Goal: Task Accomplishment & Management: Use online tool/utility

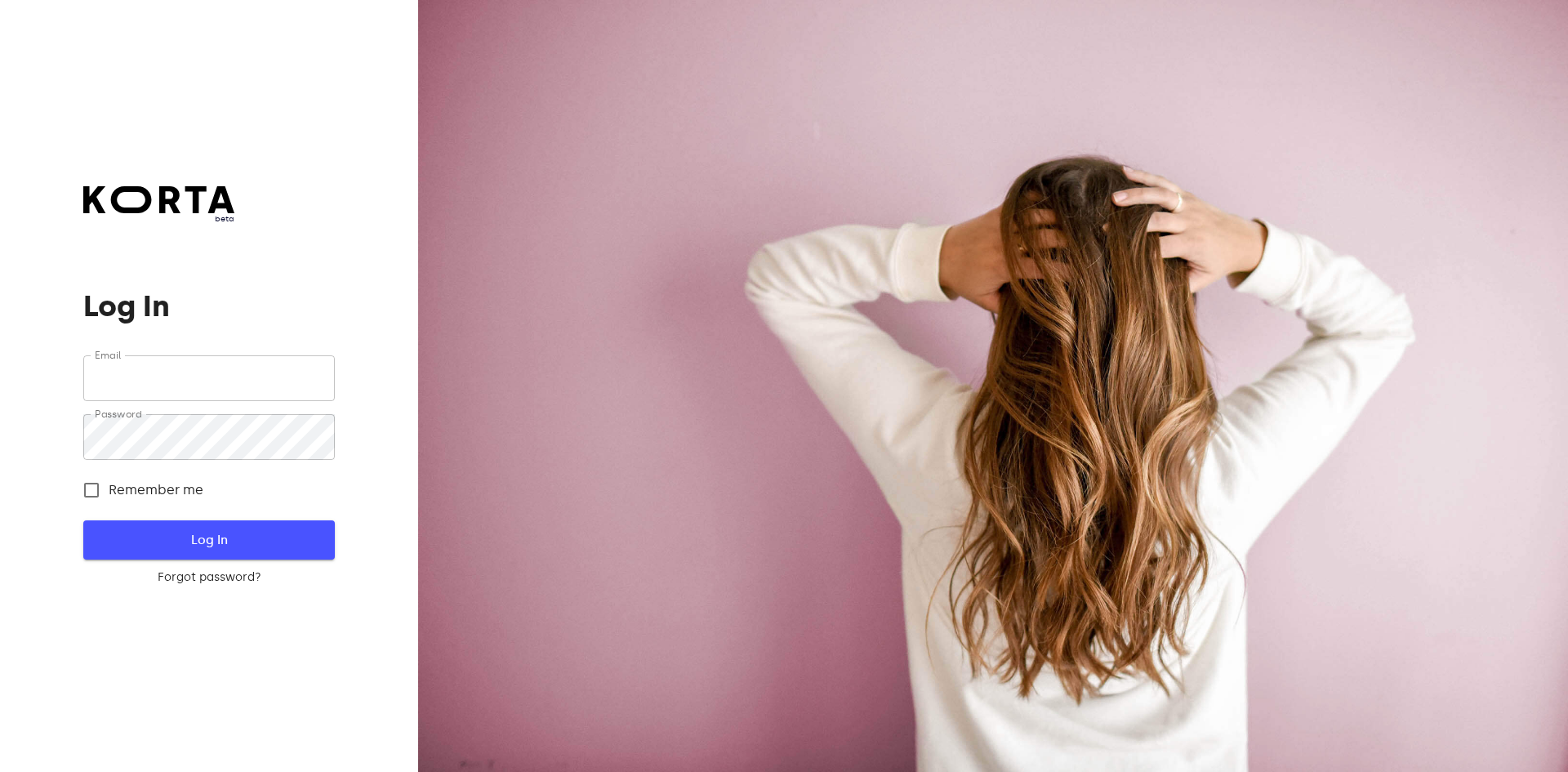
type input "[EMAIL_ADDRESS][DOMAIN_NAME]"
click at [191, 541] on span "Log In" at bounding box center [209, 539] width 199 height 21
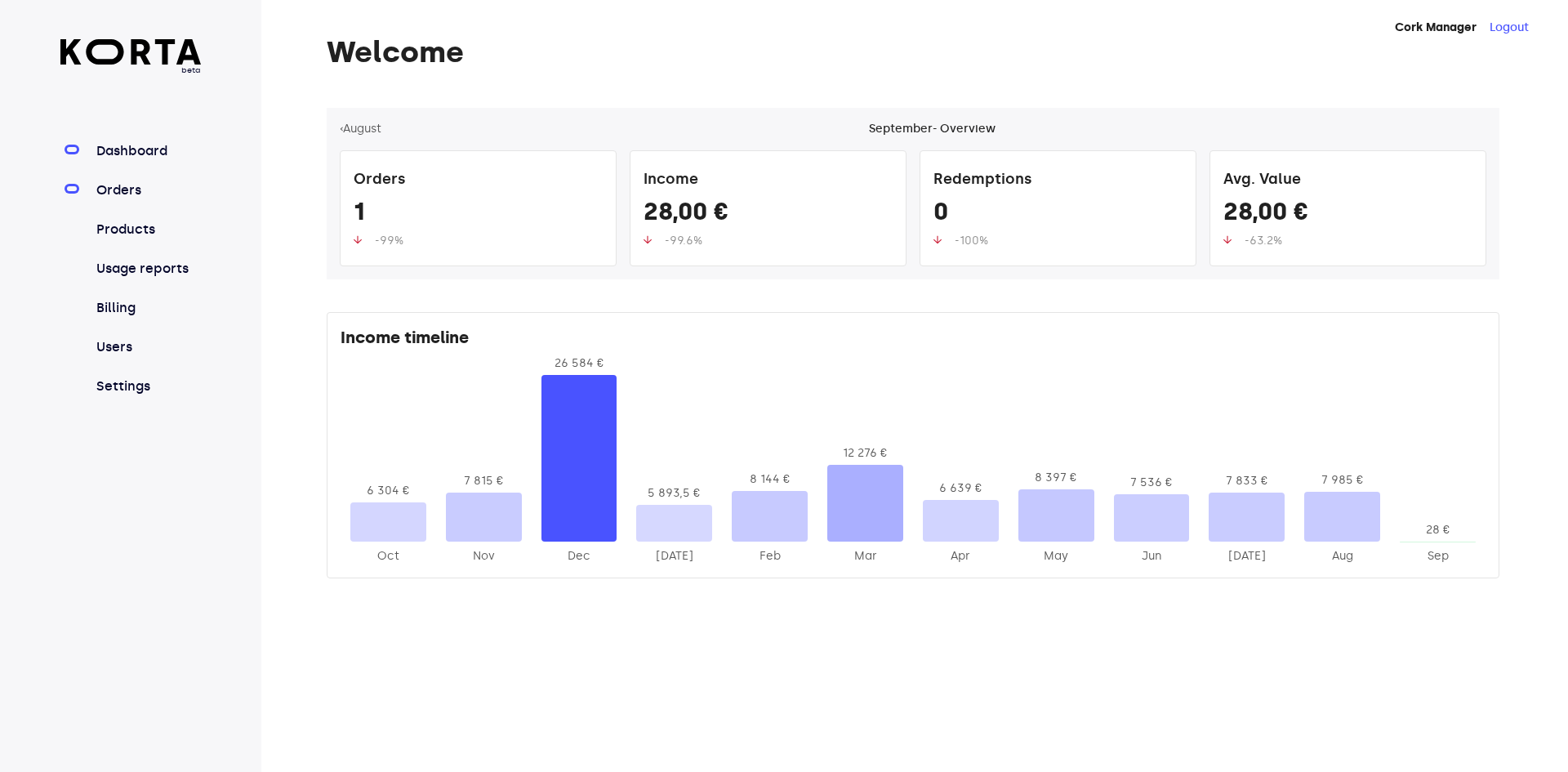
click at [118, 187] on link "Orders" at bounding box center [147, 191] width 109 height 20
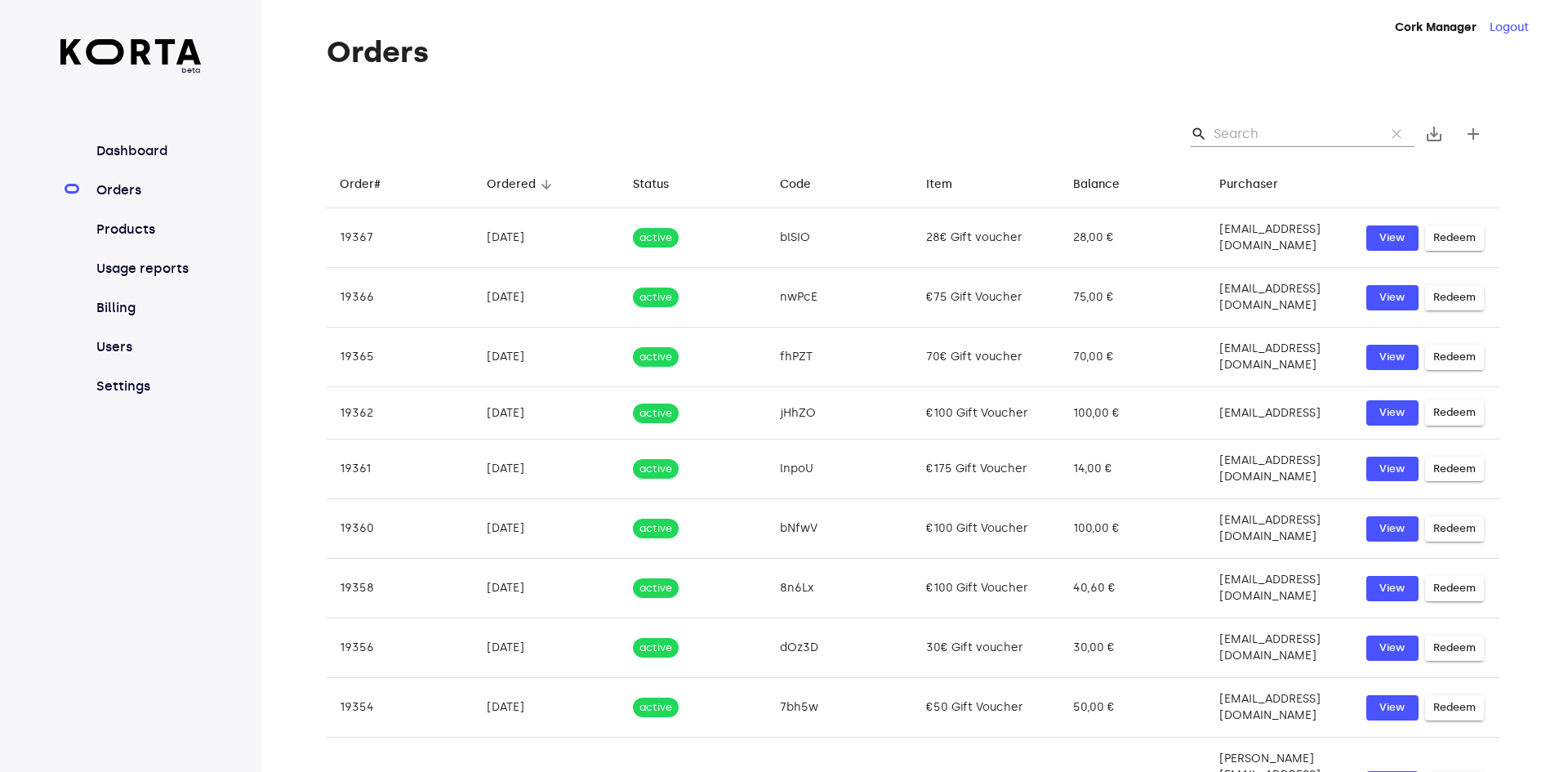
click at [1274, 126] on input "Search" at bounding box center [1292, 134] width 158 height 26
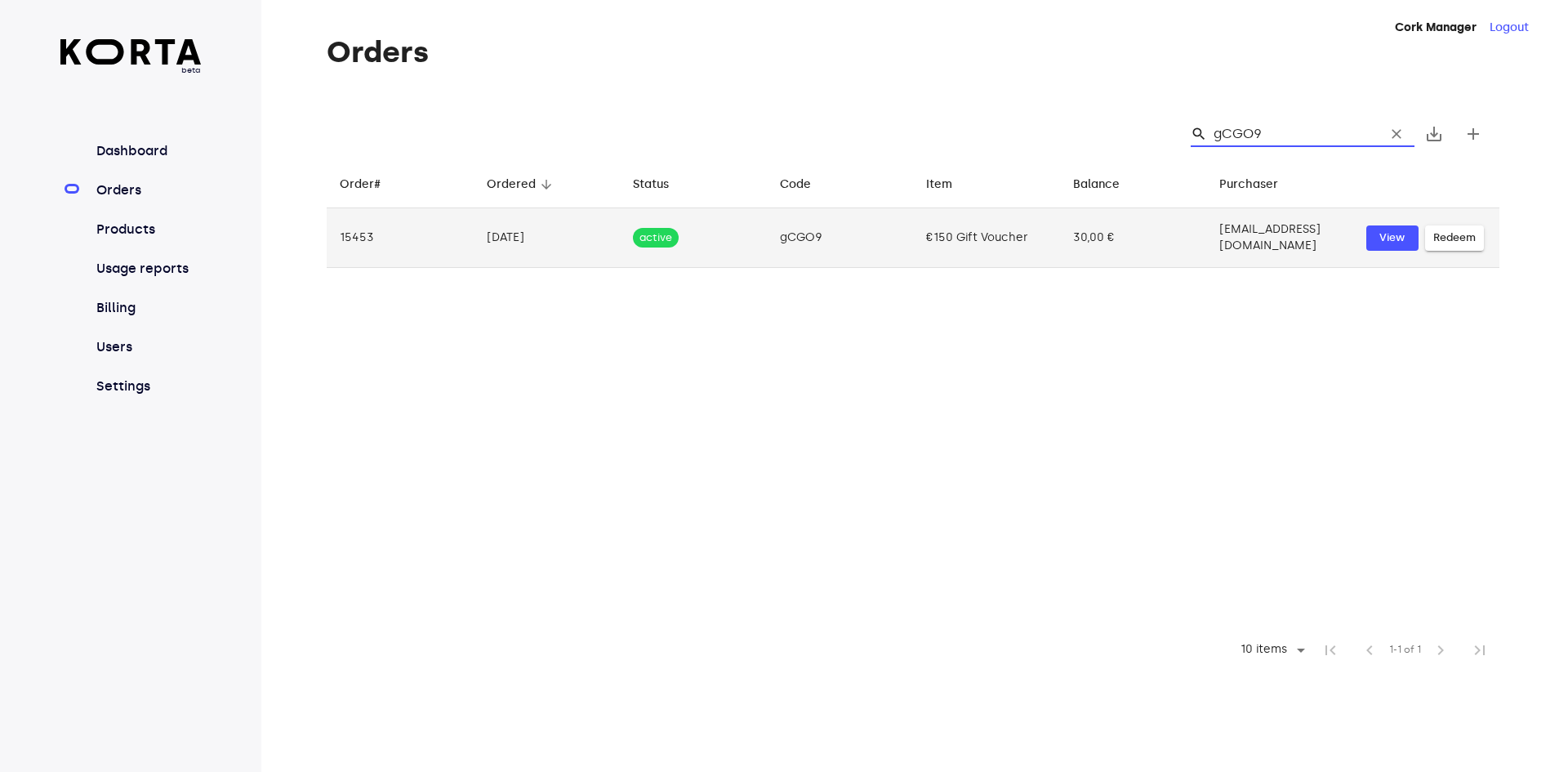
type input "gCGO9"
click at [1459, 234] on span "Redeem" at bounding box center [1454, 238] width 43 height 19
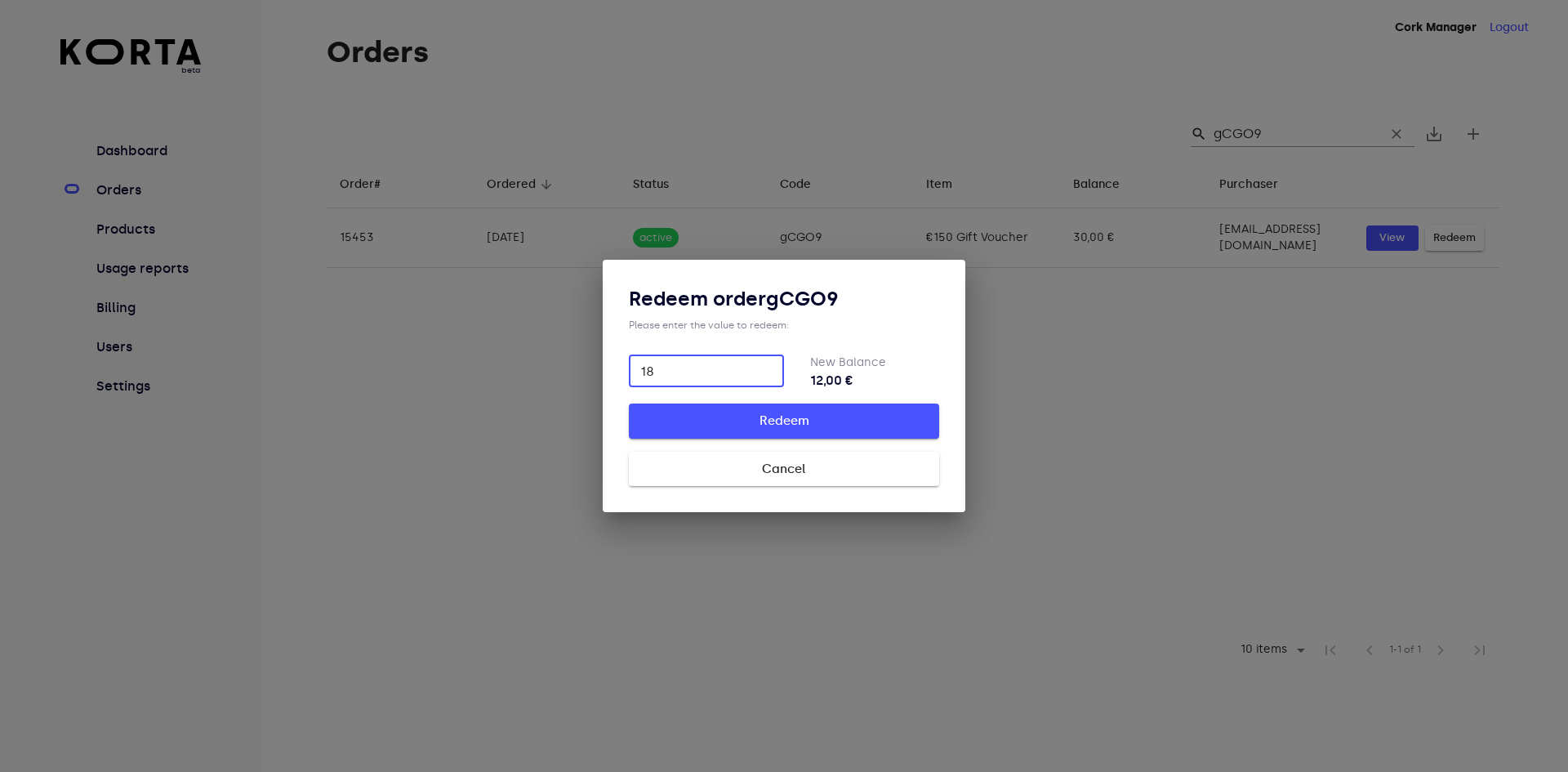
type input "18"
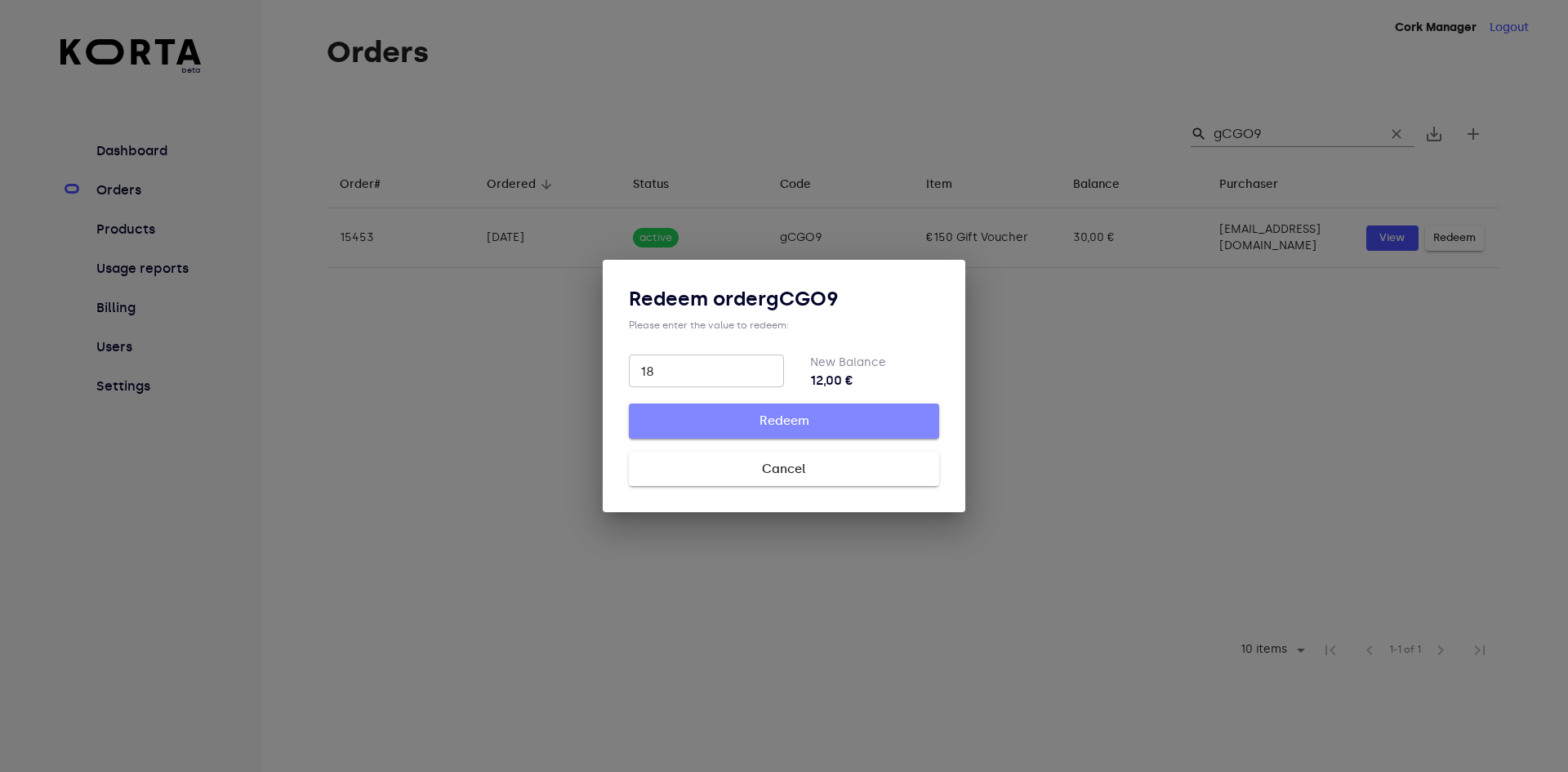
click at [802, 419] on span "Redeem" at bounding box center [783, 419] width 258 height 21
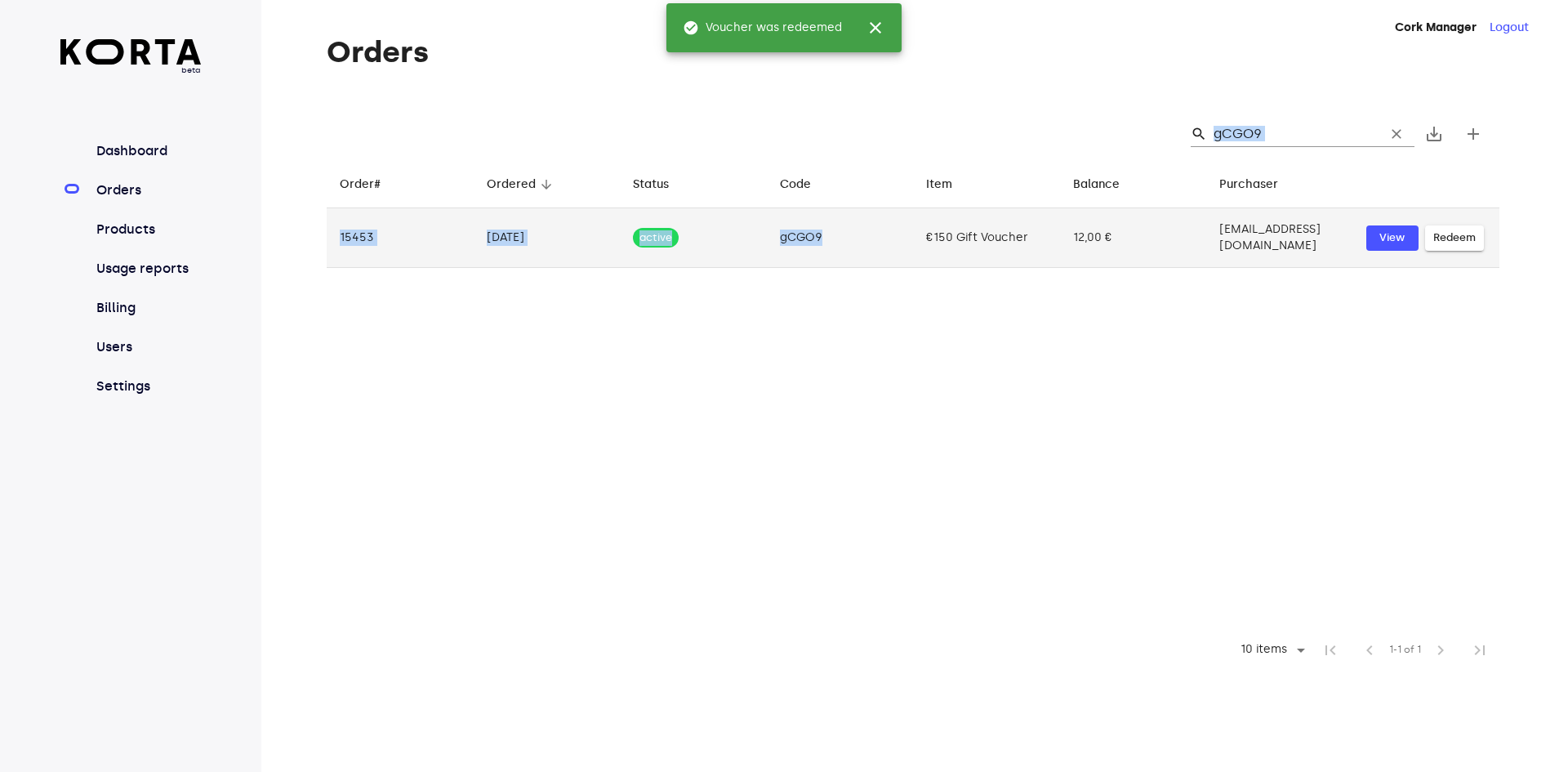
drag, startPoint x: 779, startPoint y: 237, endPoint x: 809, endPoint y: 237, distance: 30.0
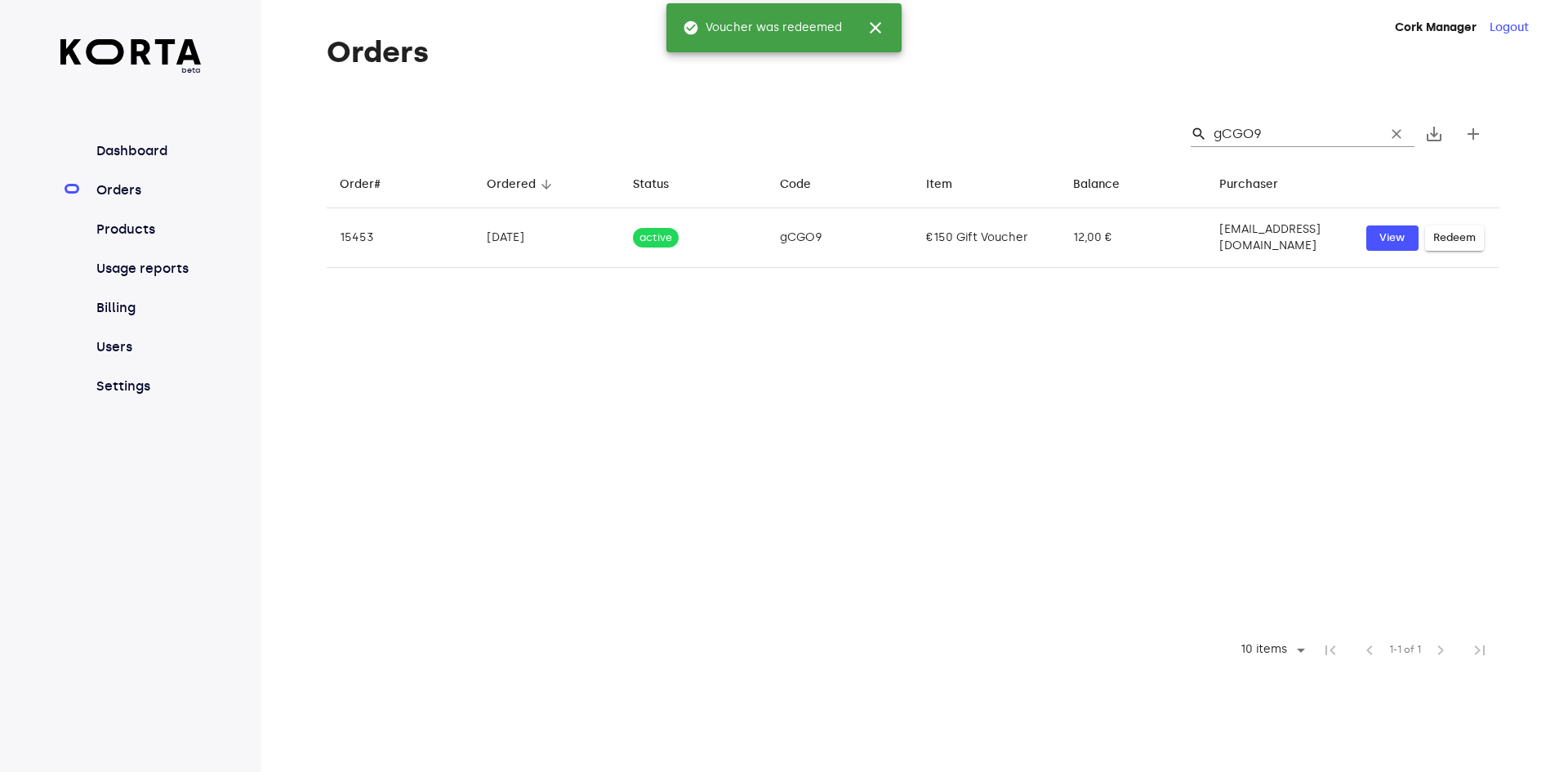
click at [1116, 308] on table "Order# arrow_downward Ordered arrow_downward Status arrow_downward Code arrow_d…" at bounding box center [912, 394] width 1173 height 469
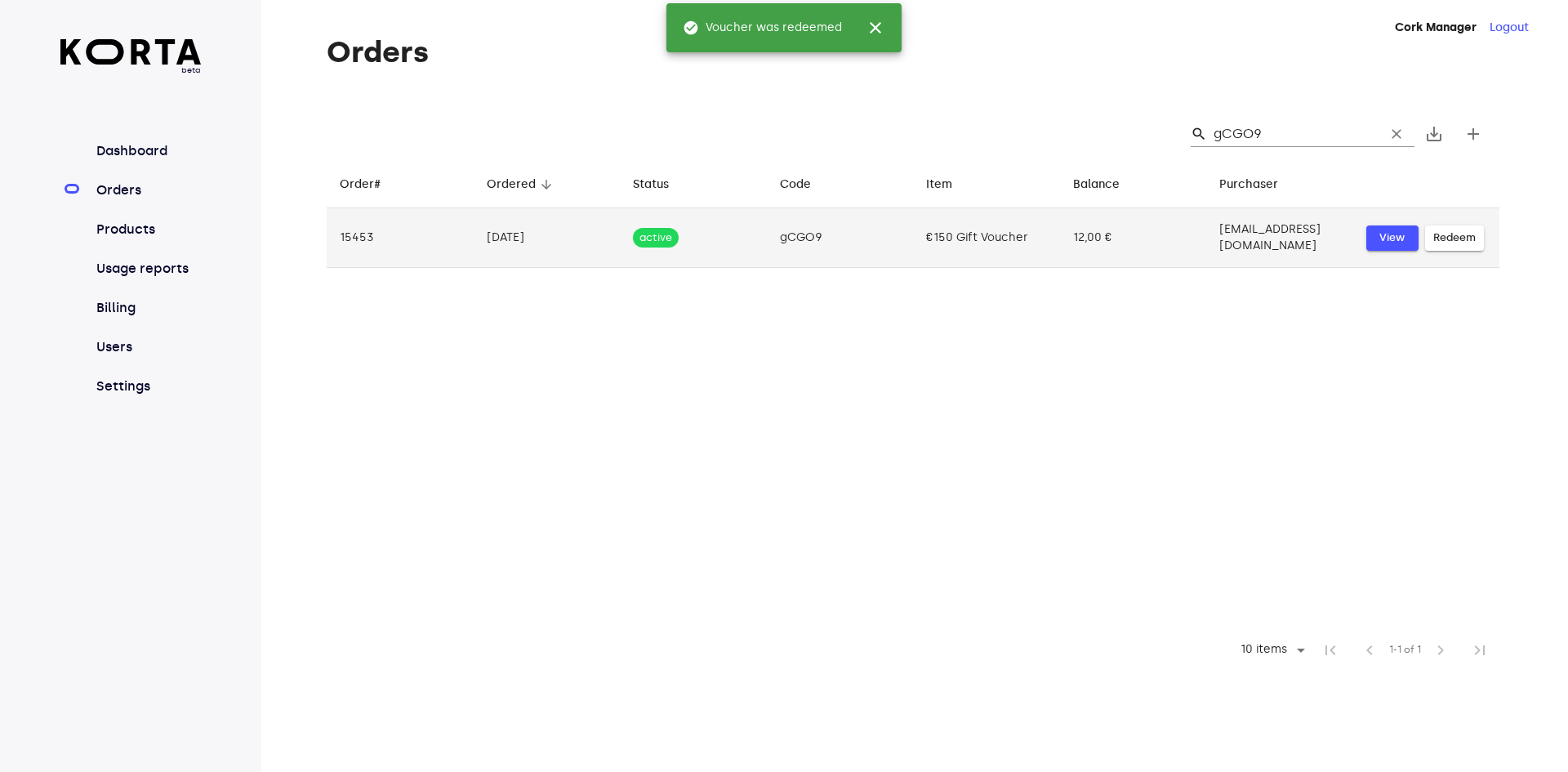
click at [1389, 229] on span "View" at bounding box center [1393, 238] width 36 height 19
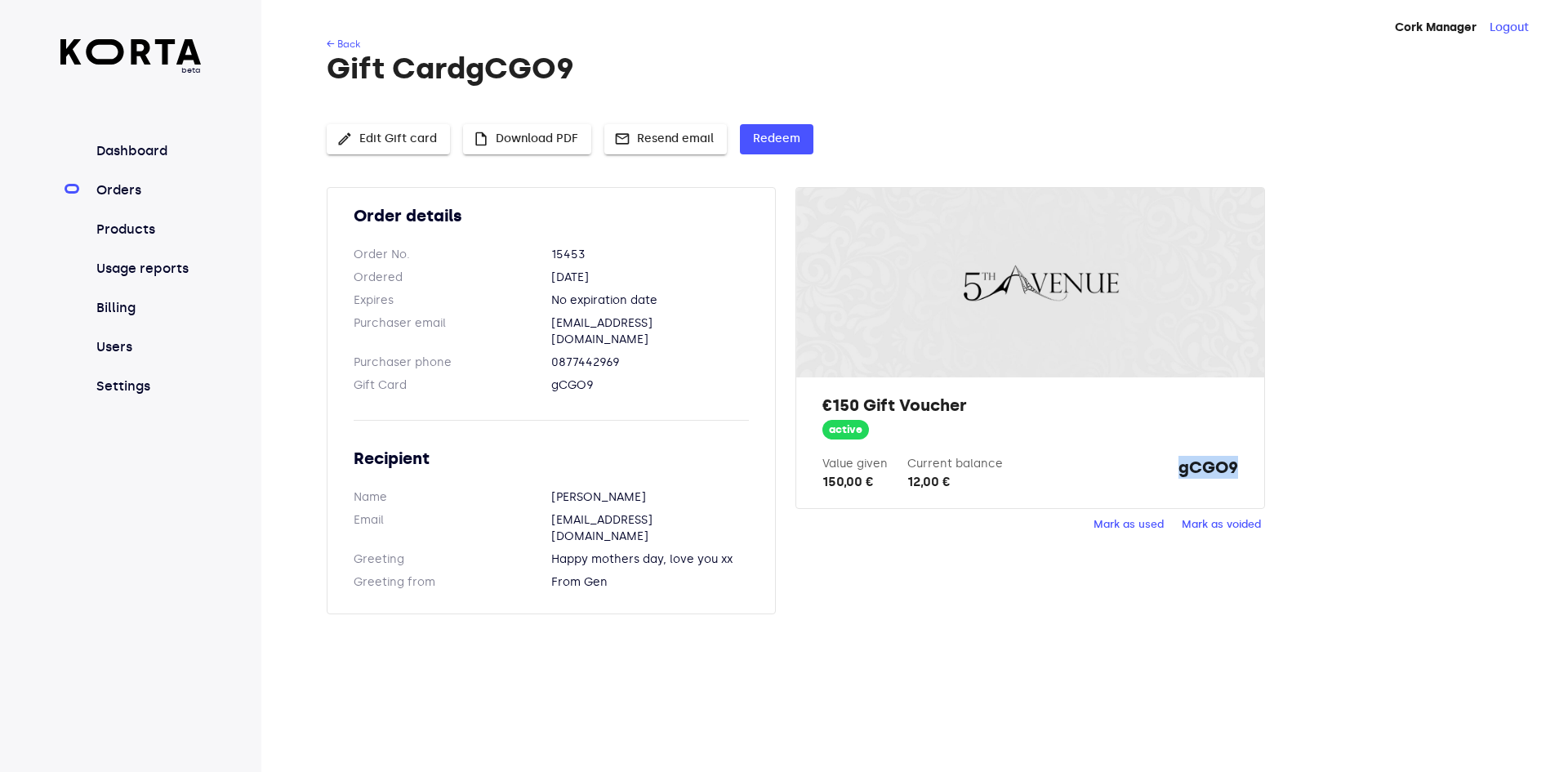
drag, startPoint x: 1178, startPoint y: 468, endPoint x: 1238, endPoint y: 469, distance: 60.0
click at [1236, 469] on strong "gCGO9" at bounding box center [1208, 474] width 60 height 36
copy strong "gCGO9"
click at [931, 612] on div "Cork Manager Logout ← Back Gift Card gCGO9 edit Edit Gift card insert_drive_fil…" at bounding box center [914, 386] width 1307 height 772
click at [109, 199] on link "Orders" at bounding box center [147, 191] width 109 height 20
